Goal: Information Seeking & Learning: Learn about a topic

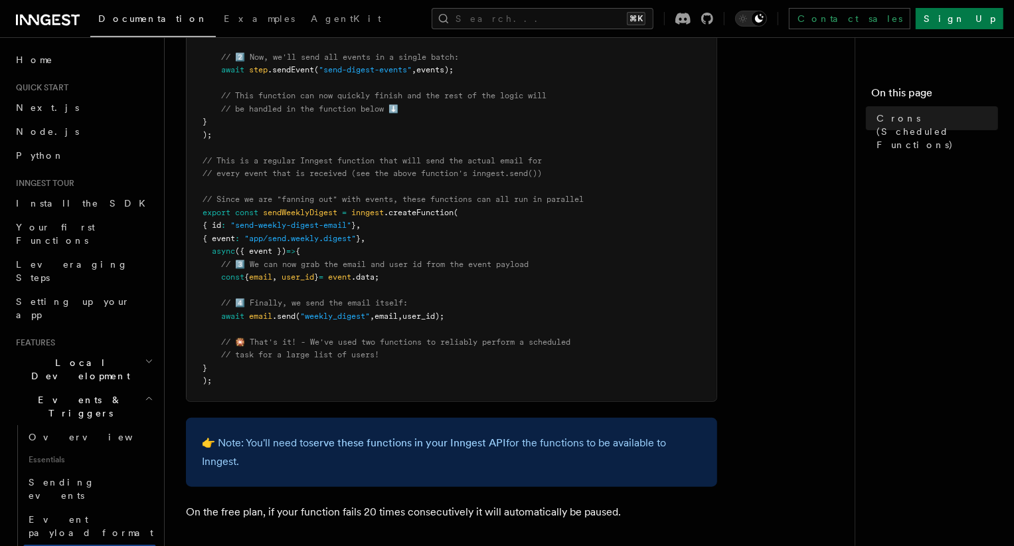
scroll to position [676, 0]
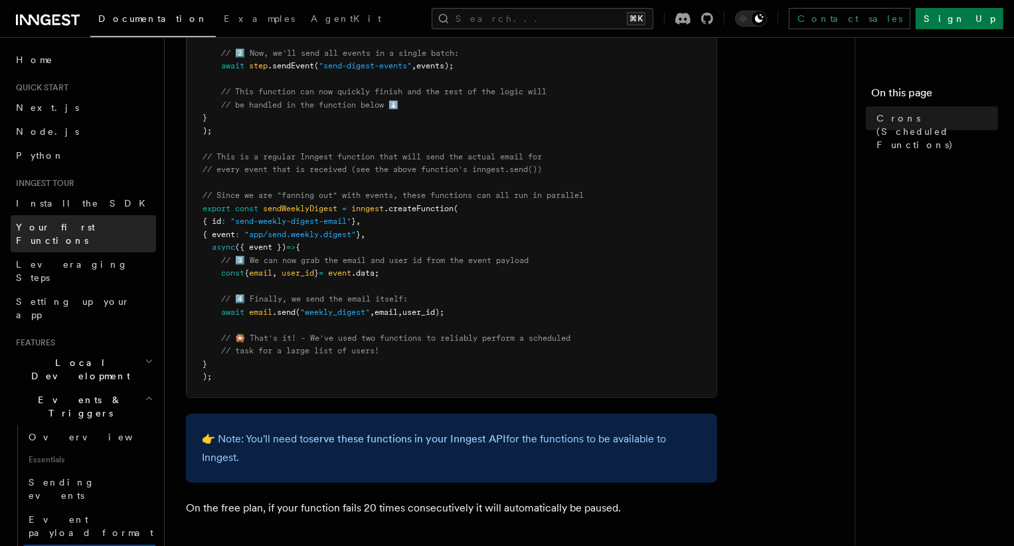
click at [31, 228] on span "Your first Functions" at bounding box center [55, 234] width 79 height 24
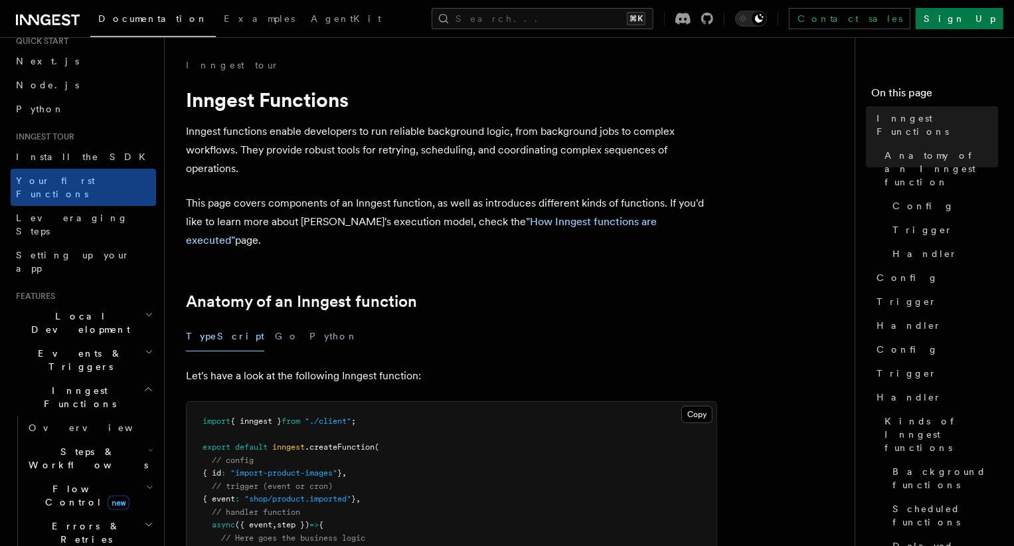
scroll to position [48, 0]
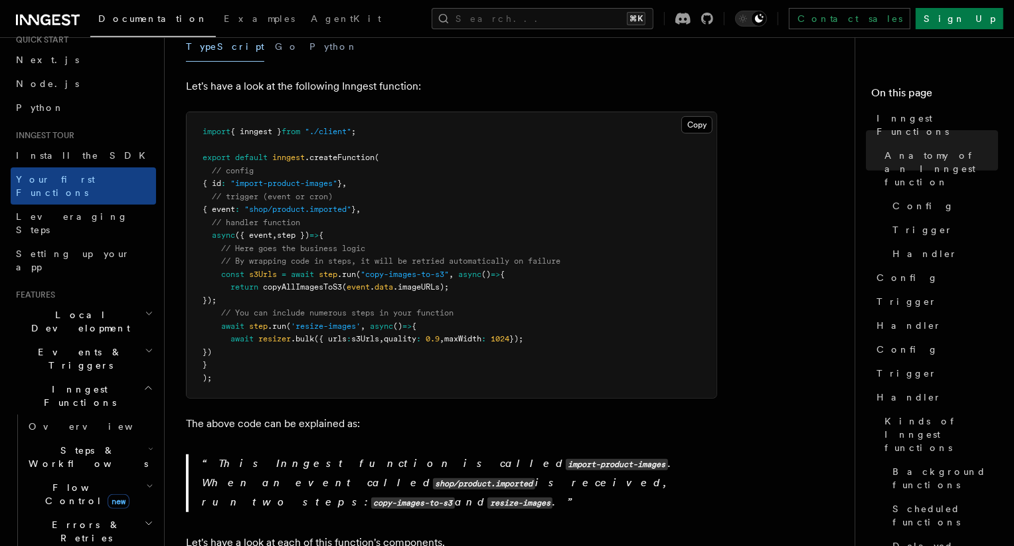
scroll to position [313, 0]
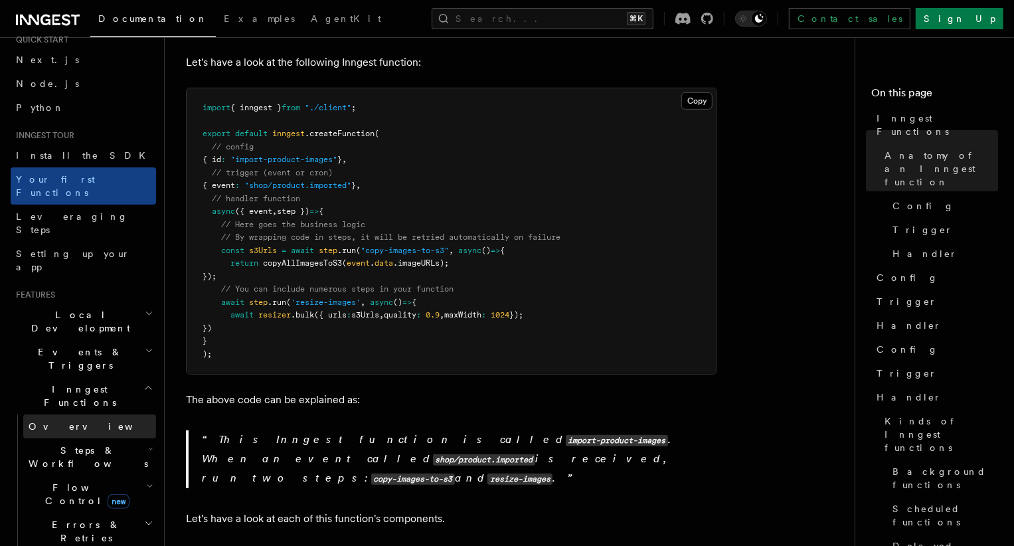
click at [56, 421] on span "Overview" at bounding box center [97, 426] width 137 height 11
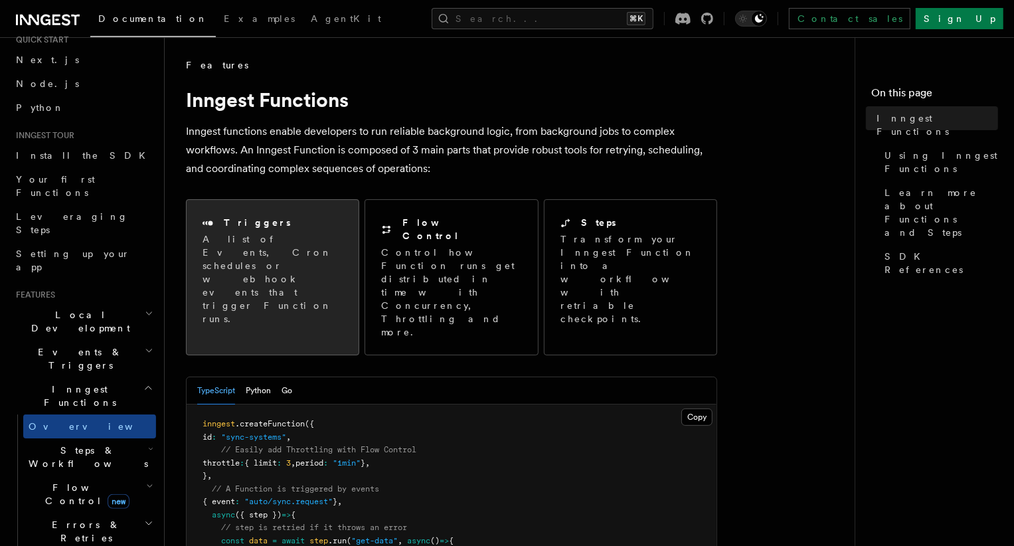
scroll to position [72, 0]
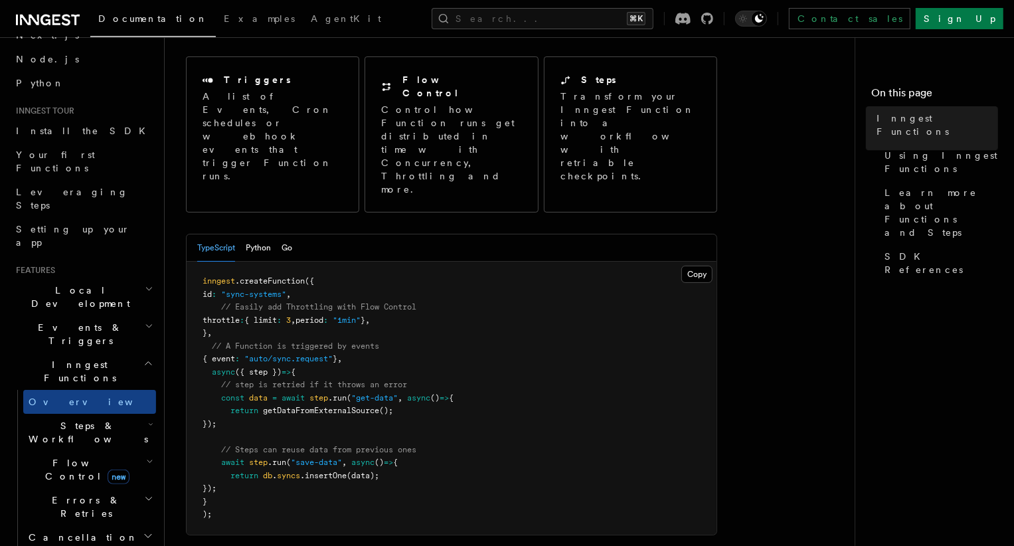
scroll to position [145, 0]
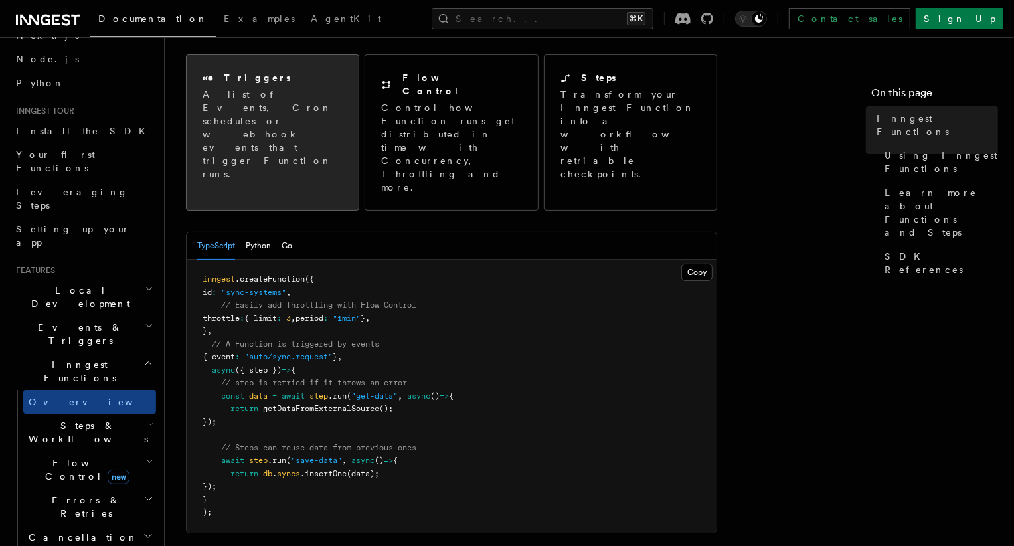
click at [275, 88] on p "A list of Events, Cron schedules or webhook events that trigger Function runs." at bounding box center [273, 134] width 140 height 93
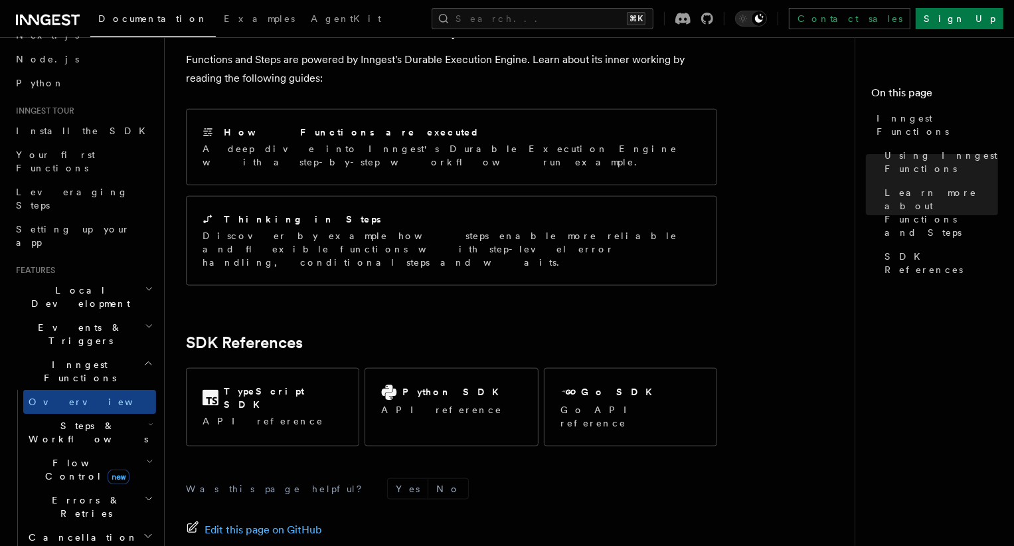
scroll to position [1039, 0]
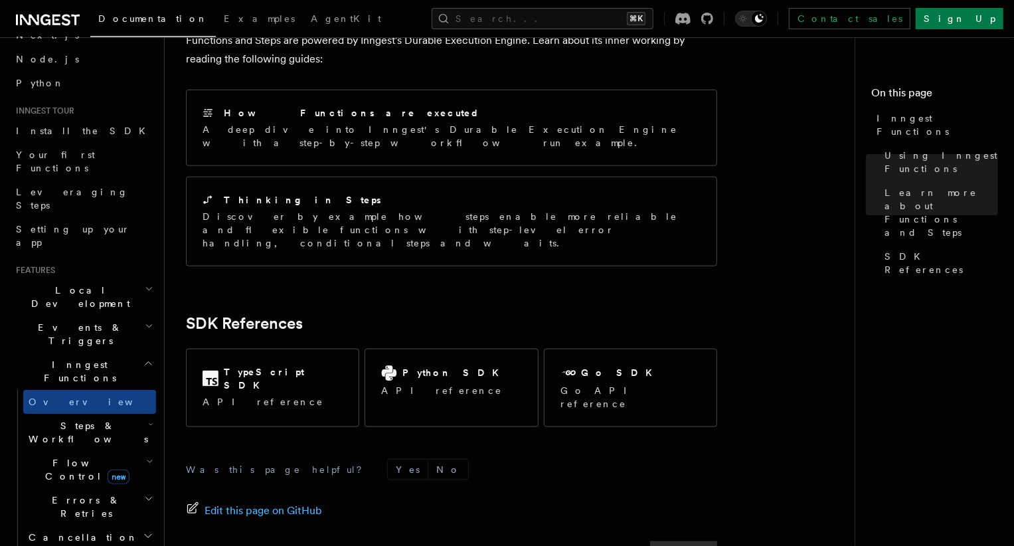
click at [679, 541] on link "Next" at bounding box center [683, 553] width 67 height 24
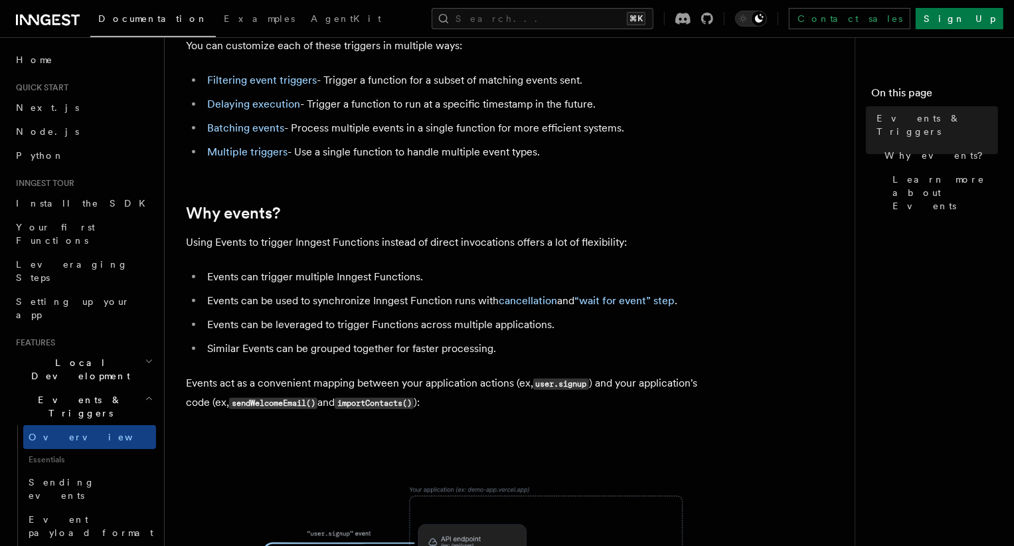
scroll to position [342, 0]
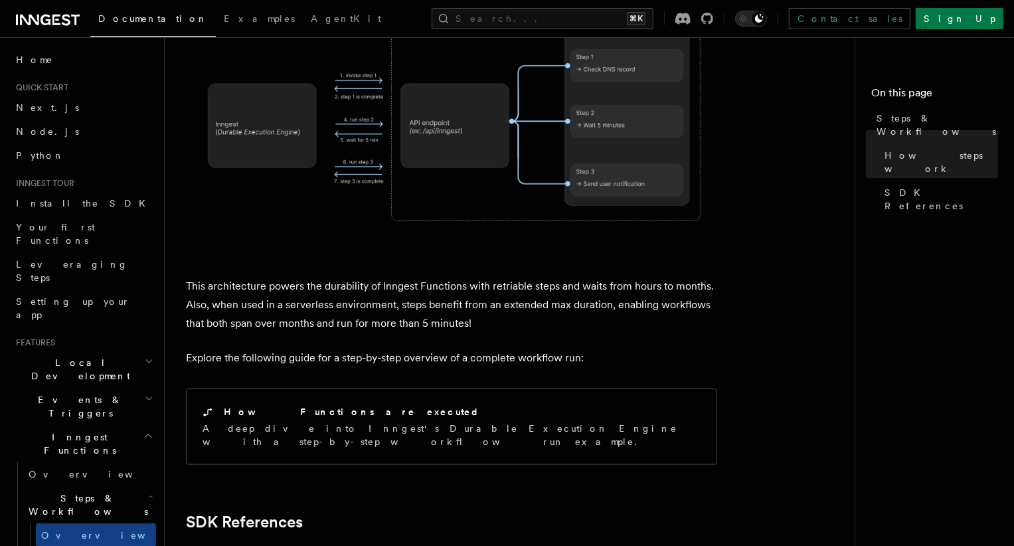
scroll to position [1159, 0]
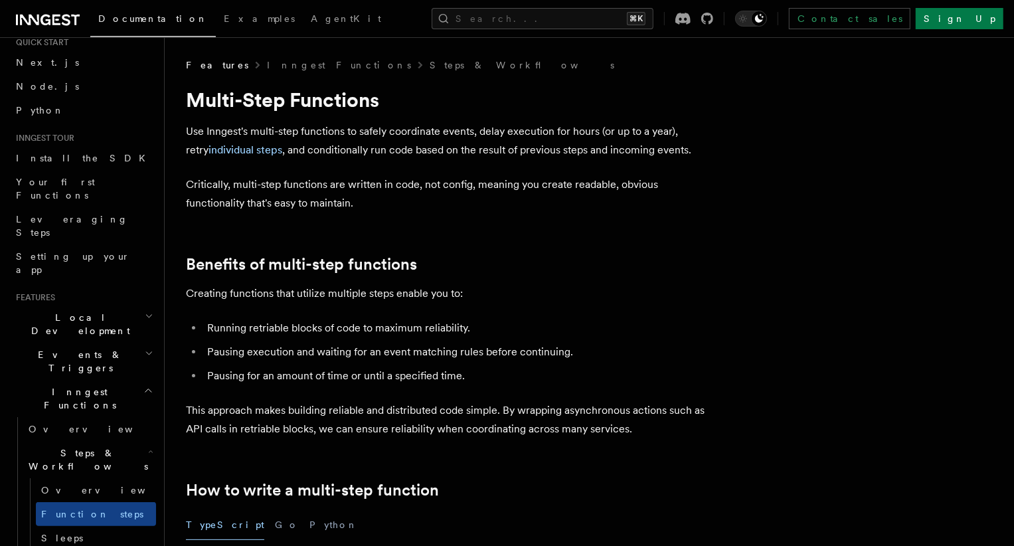
scroll to position [48, 0]
click at [315, 372] on li "Pausing for an amount of time or until a specified time." at bounding box center [460, 376] width 514 height 19
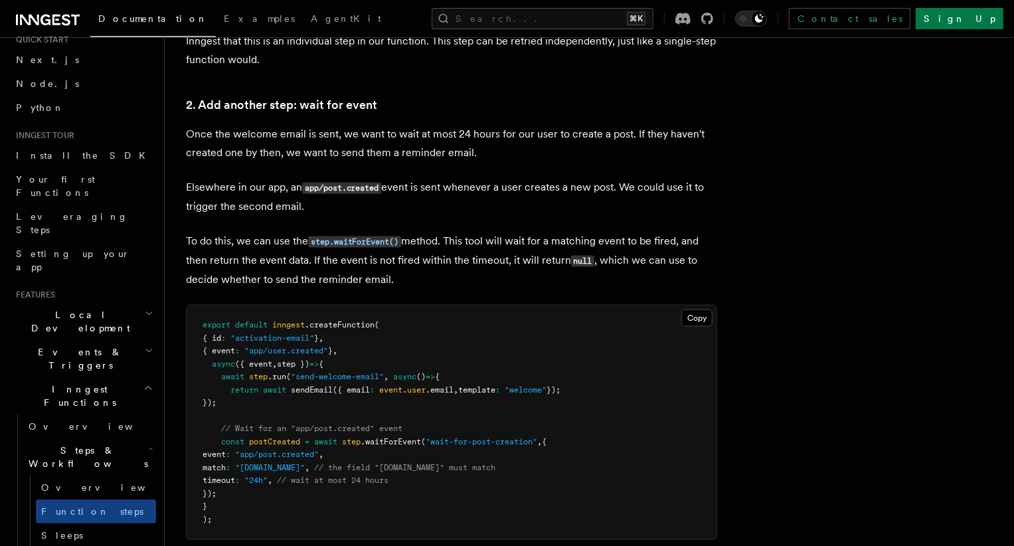
scroll to position [1207, 0]
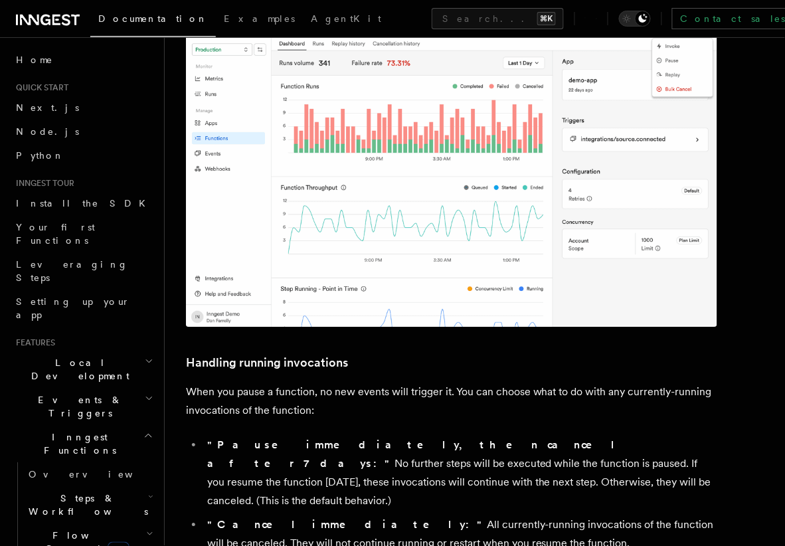
scroll to position [694, 0]
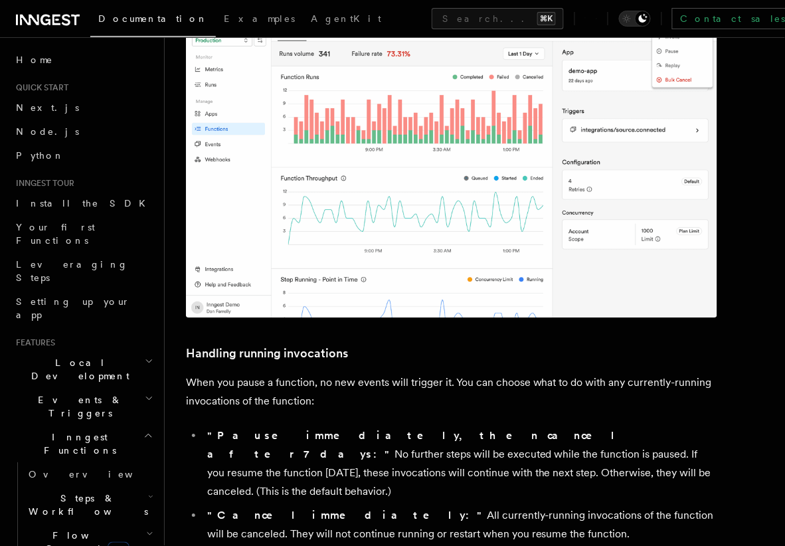
click at [242, 373] on p "When you pause a function, no new events will trigger it. You can choose what t…" at bounding box center [451, 391] width 531 height 37
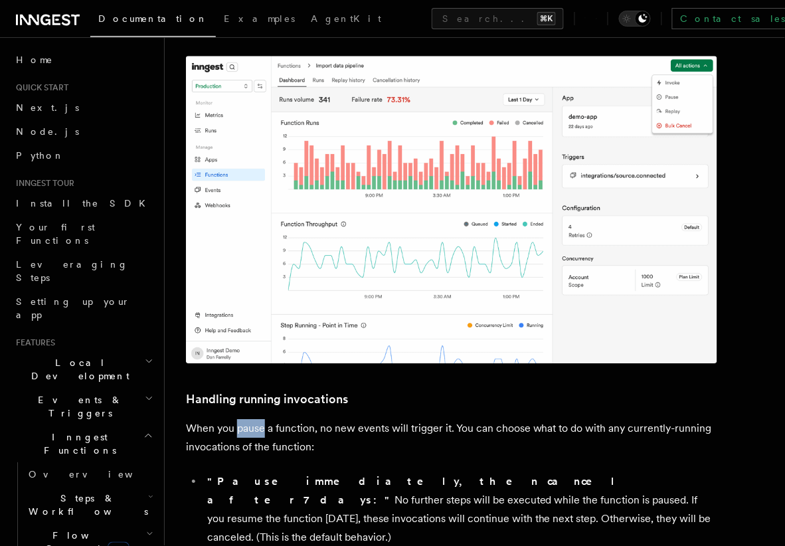
scroll to position [646, 0]
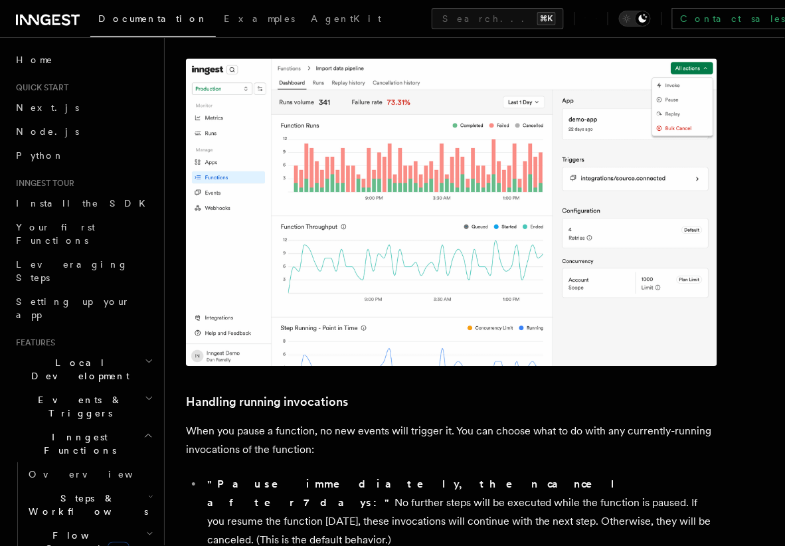
click at [341, 422] on p "When you pause a function, no new events will trigger it. You can choose what t…" at bounding box center [451, 440] width 531 height 37
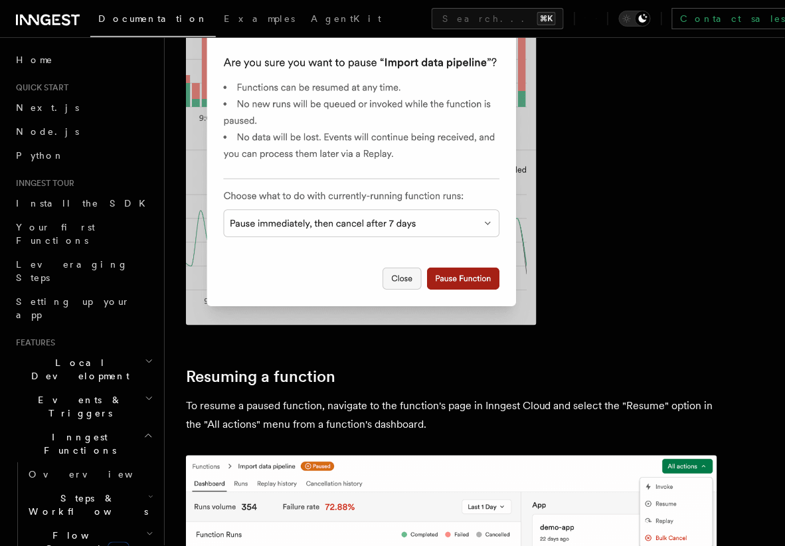
scroll to position [1370, 0]
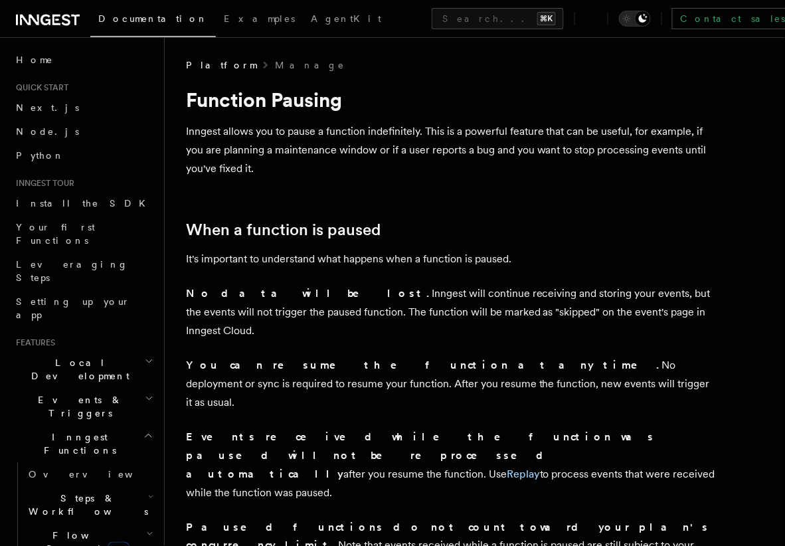
click at [298, 139] on p "Inngest allows you to pause a function indefinitely. This is a powerful feature…" at bounding box center [451, 150] width 531 height 56
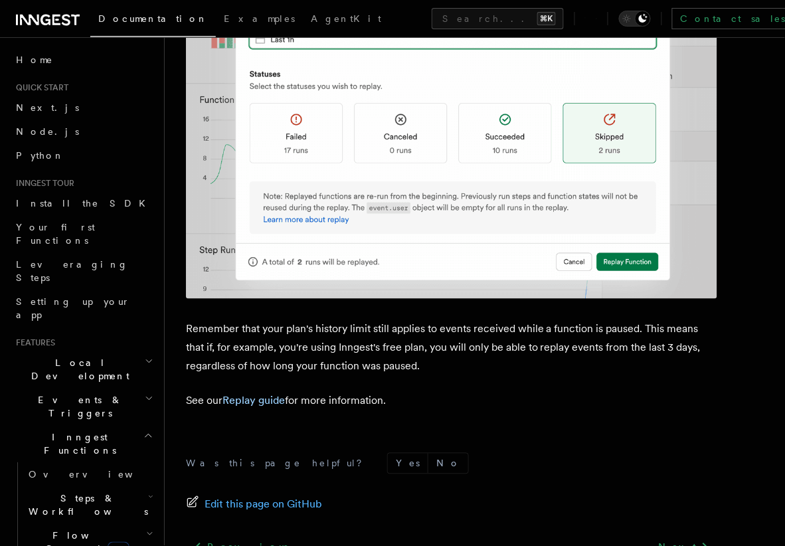
scroll to position [2436, 0]
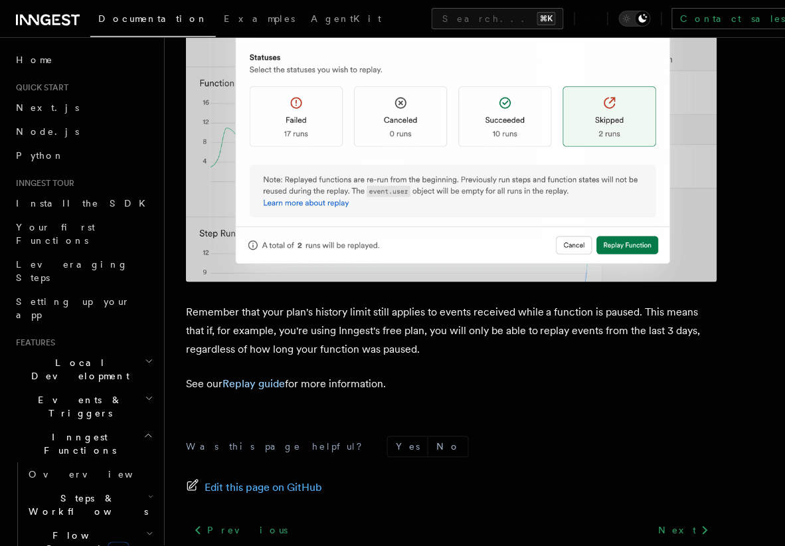
click at [369, 410] on div "Was this page helpful? Yes No Edit this page on GitHub Previous Function Replay…" at bounding box center [451, 534] width 531 height 248
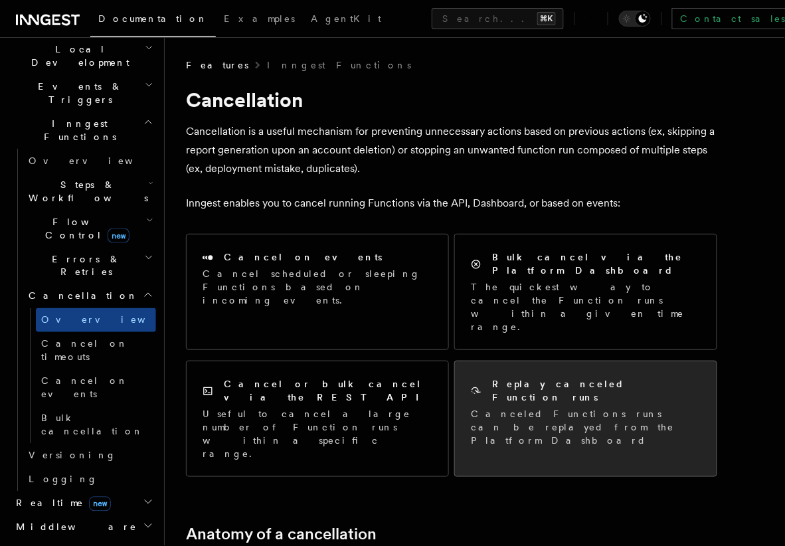
scroll to position [338, 0]
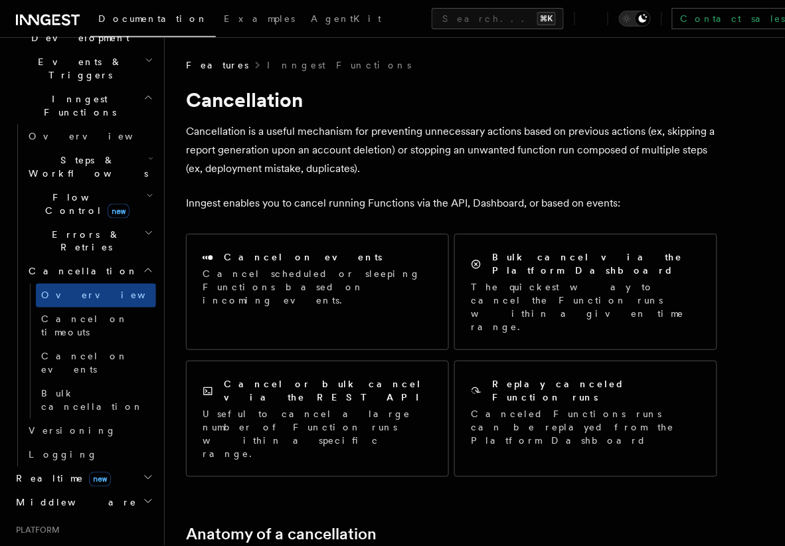
click at [146, 476] on icon "button" at bounding box center [148, 477] width 7 height 3
click at [89, 521] on span "React hooks / Next.js" at bounding box center [88, 533] width 118 height 24
